Goal: Navigation & Orientation: Find specific page/section

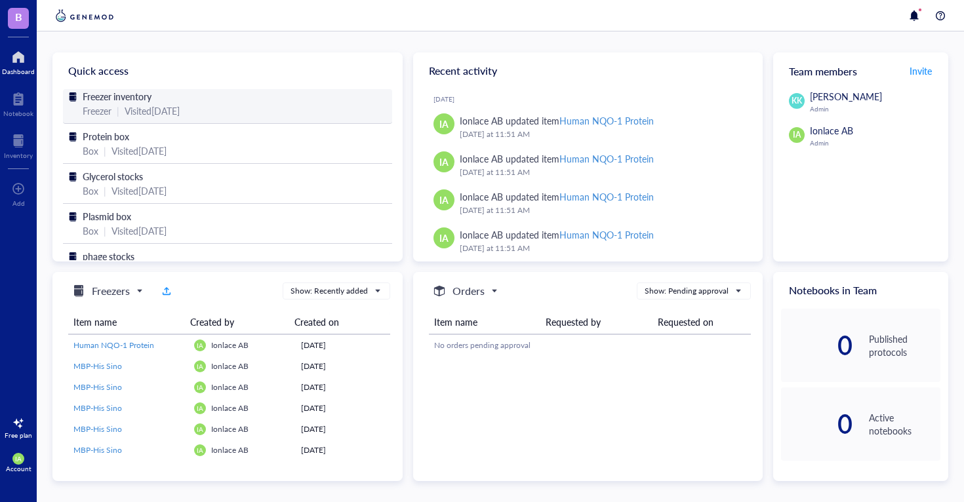
click at [163, 100] on div "Freezer inventory" at bounding box center [228, 96] width 290 height 14
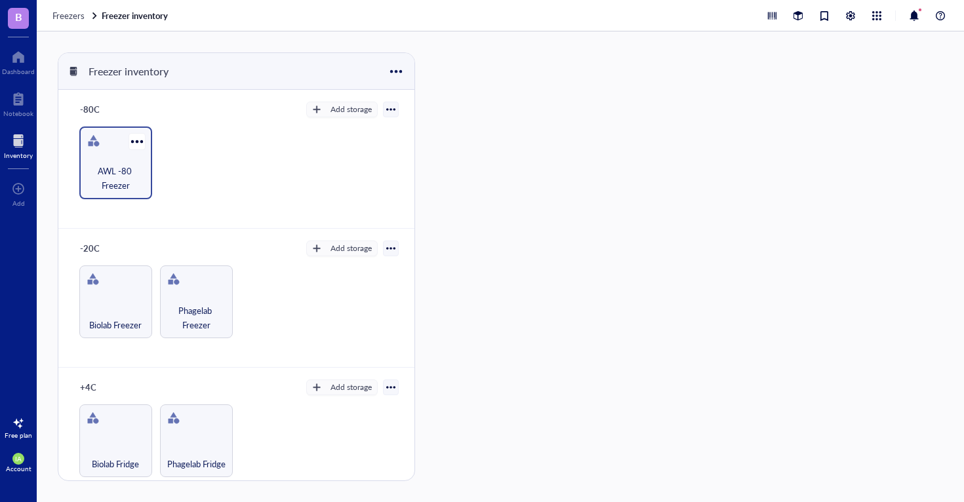
click at [127, 197] on div "AWL -80 Freezer" at bounding box center [115, 163] width 73 height 73
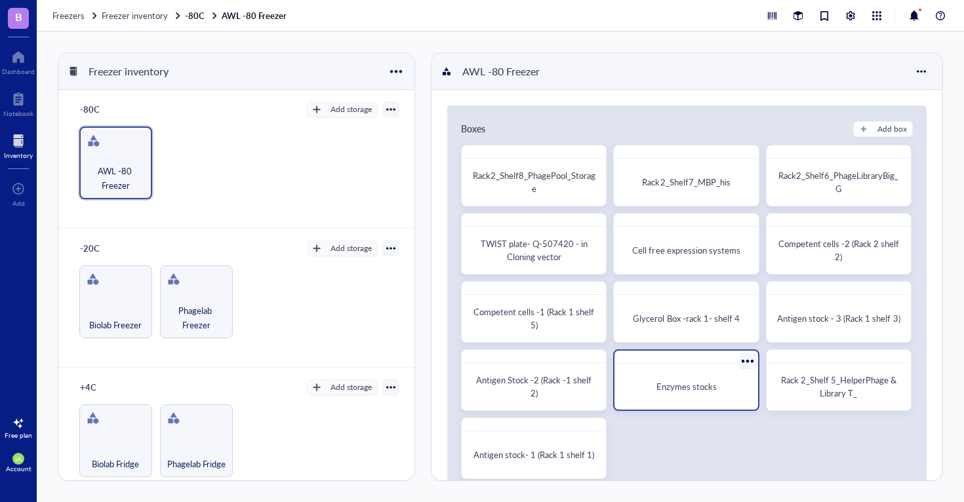
click at [689, 382] on span "Enzymes stocks" at bounding box center [687, 386] width 60 height 12
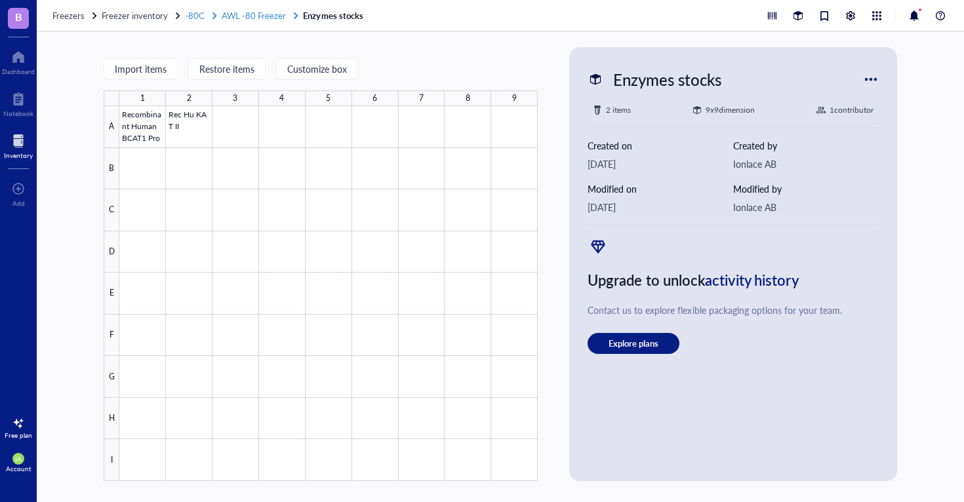
click at [256, 12] on span "AWL -80 Freezer" at bounding box center [254, 15] width 64 height 12
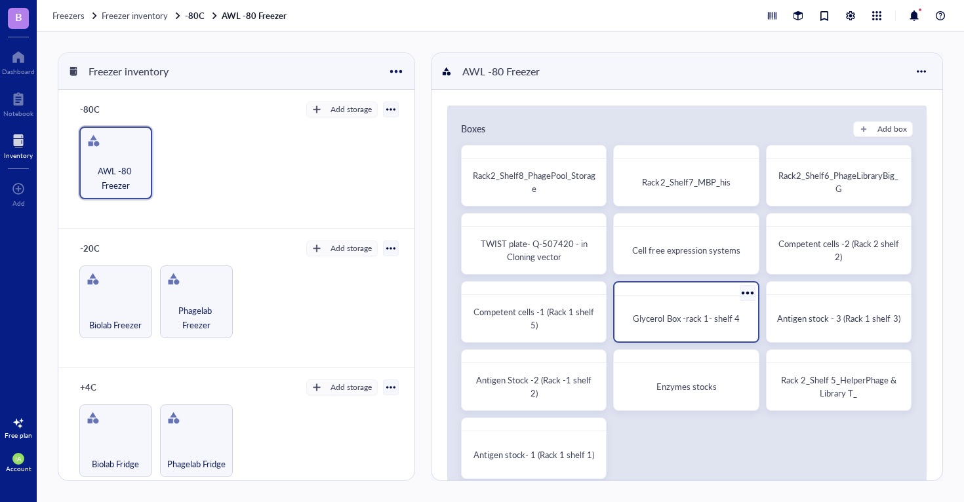
click at [679, 304] on div "Glycerol Box -rack 1- shelf 4" at bounding box center [686, 318] width 133 height 35
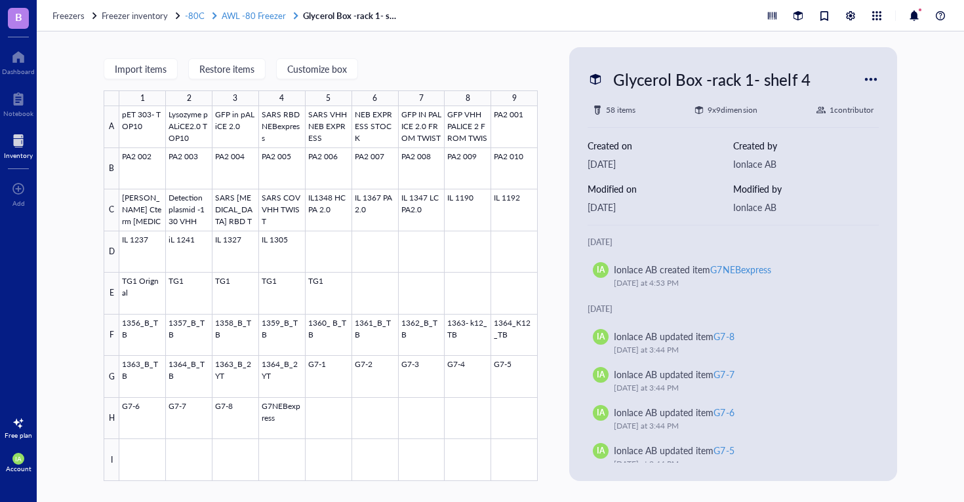
click at [268, 16] on span "AWL -80 Freezer" at bounding box center [254, 15] width 64 height 12
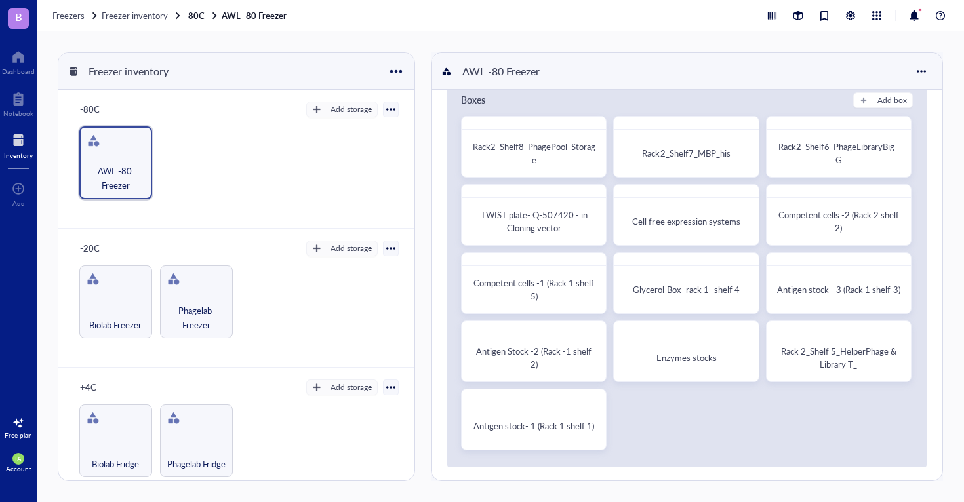
scroll to position [26, 0]
